Goal: Find specific page/section: Find specific page/section

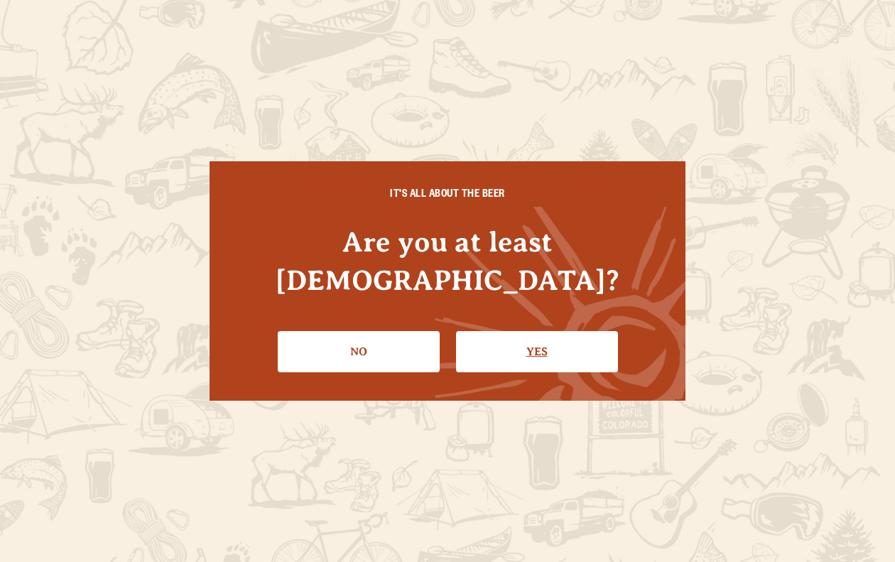
click at [499, 331] on link "Yes" at bounding box center [537, 351] width 162 height 41
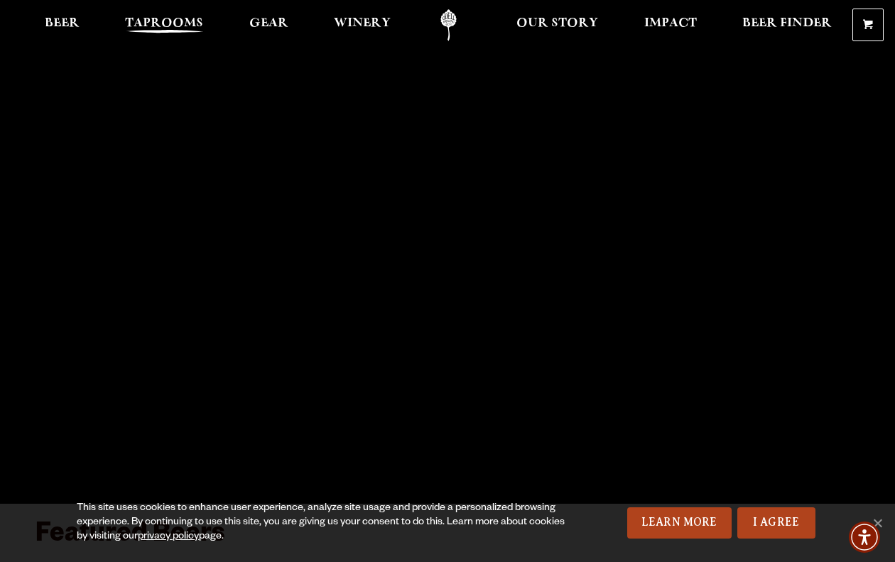
click at [169, 16] on link "Taprooms" at bounding box center [164, 25] width 97 height 32
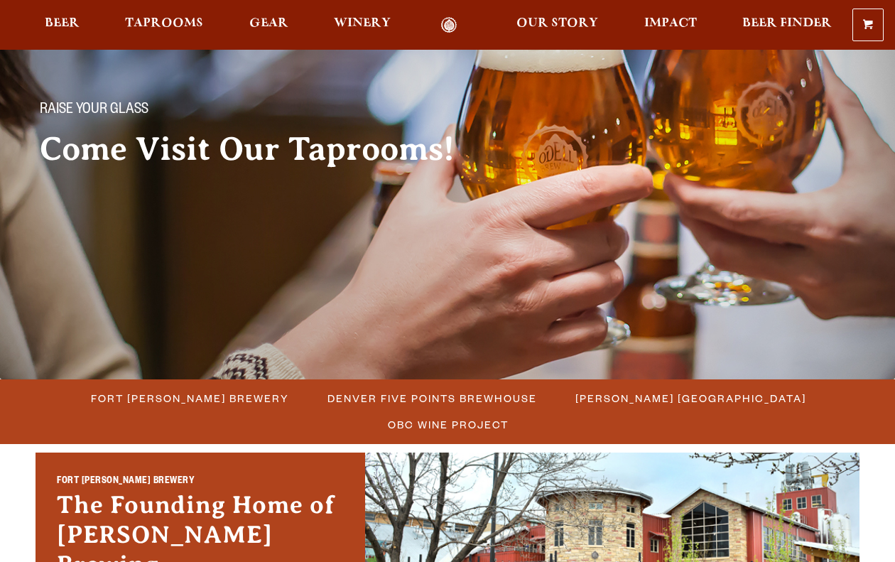
scroll to position [103, 0]
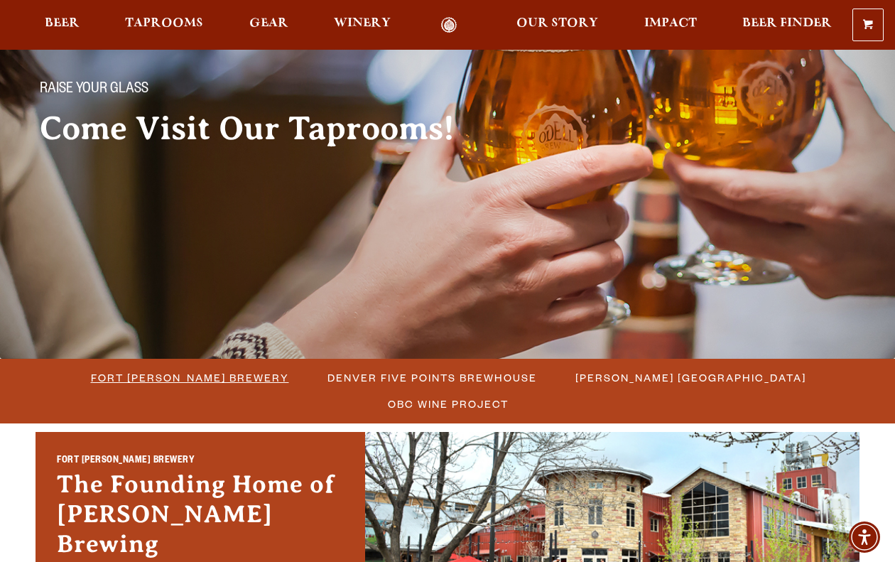
click at [156, 372] on span "Fort [PERSON_NAME] Brewery" at bounding box center [190, 377] width 198 height 21
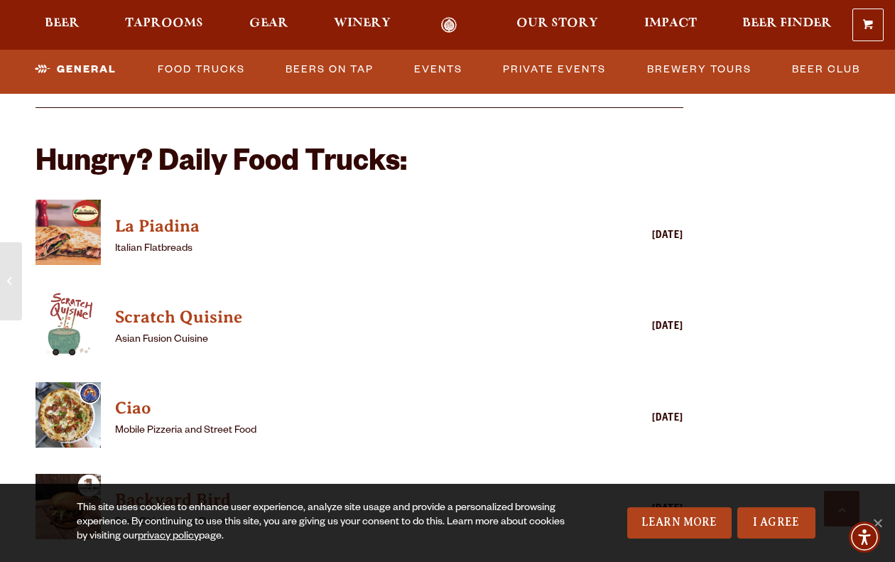
scroll to position [3302, 0]
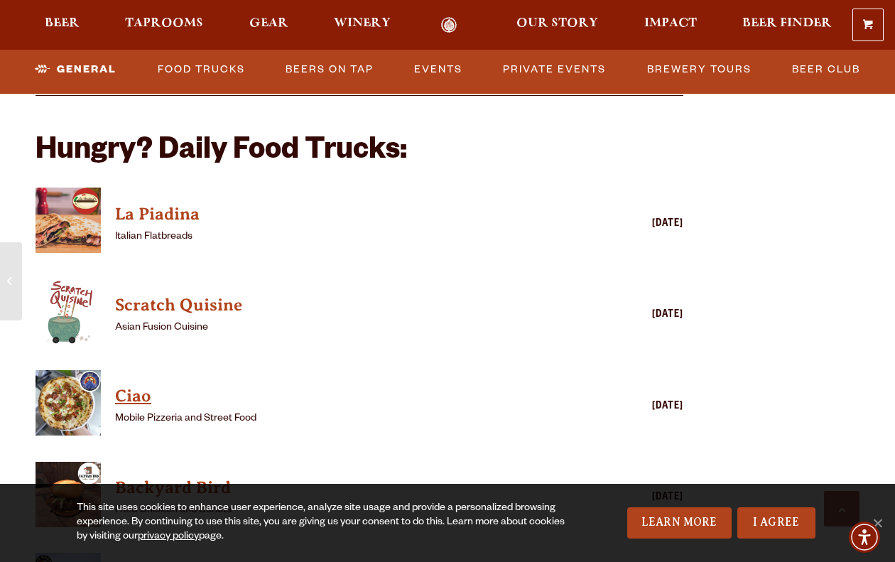
click at [189, 409] on link "Ciao" at bounding box center [339, 396] width 448 height 28
